Goal: Browse casually

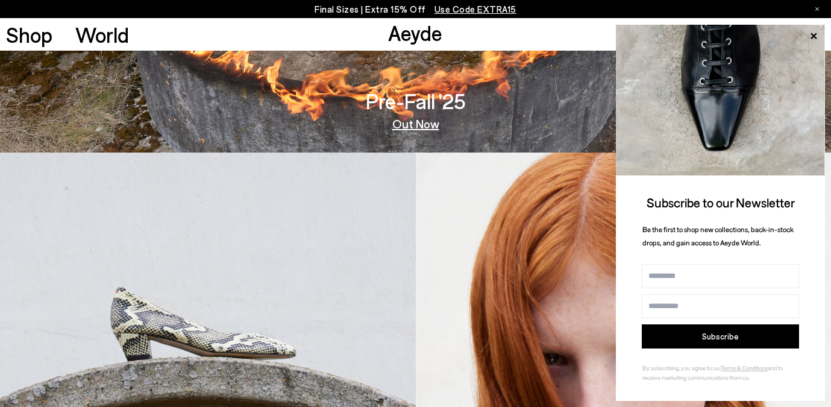
scroll to position [494, 0]
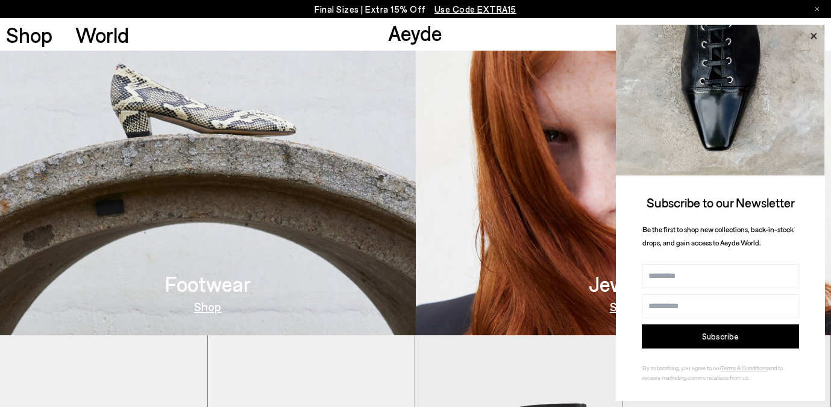
click at [818, 39] on icon at bounding box center [813, 36] width 16 height 16
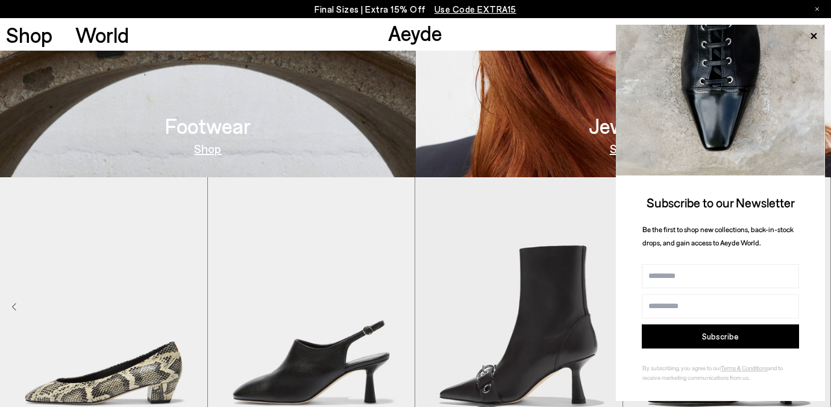
scroll to position [653, 0]
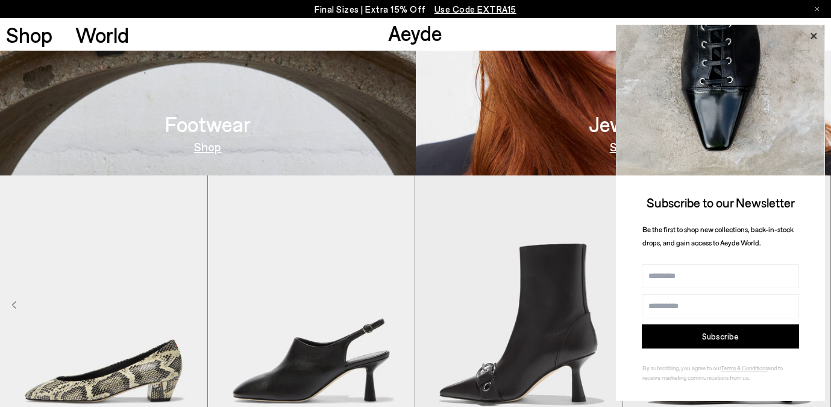
click at [814, 37] on icon at bounding box center [813, 36] width 6 height 6
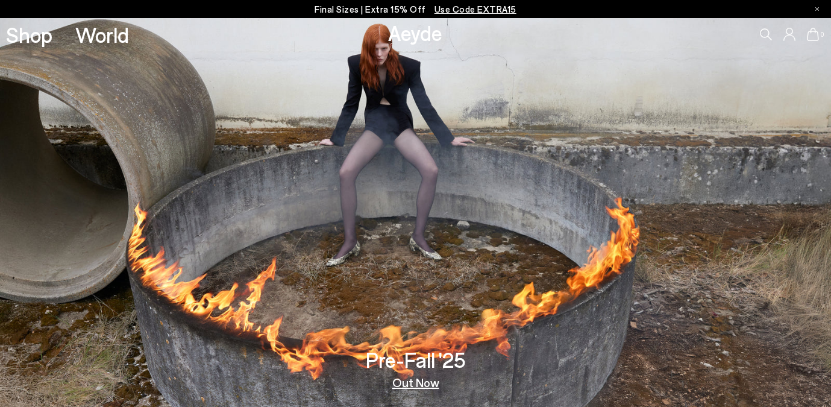
scroll to position [0, 0]
